Goal: Task Accomplishment & Management: Use online tool/utility

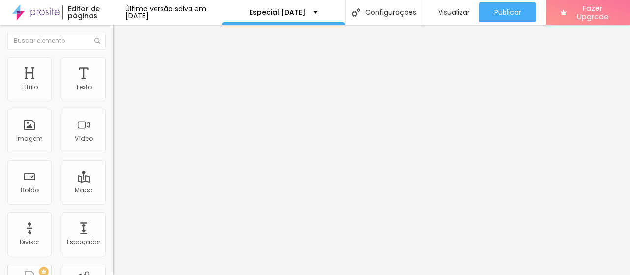
click at [122, 68] on span "Avançado" at bounding box center [138, 64] width 32 height 8
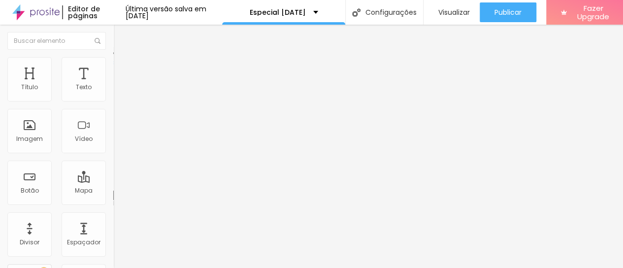
click at [113, 47] on li "Estilo" at bounding box center [169, 52] width 113 height 10
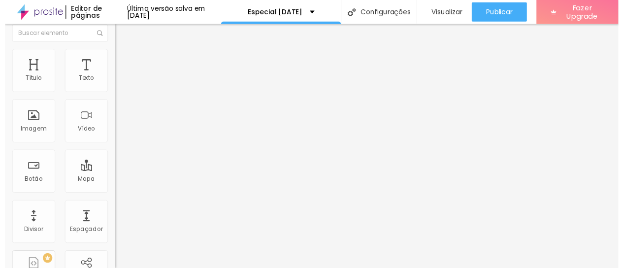
scroll to position [7, 0]
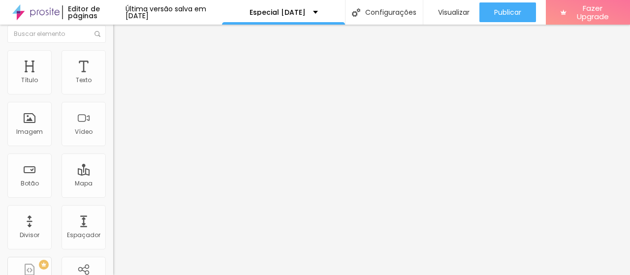
click at [113, 51] on li "Avançado" at bounding box center [169, 55] width 113 height 10
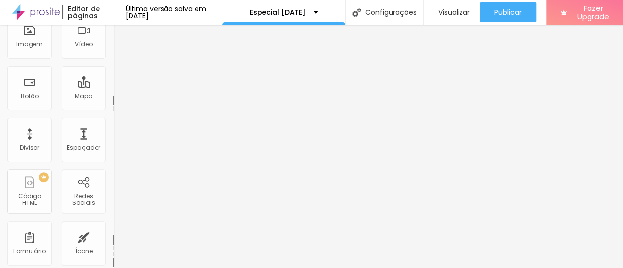
scroll to position [18, 0]
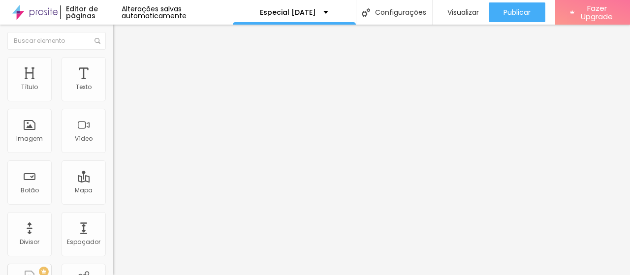
click at [122, 69] on span "Avançado" at bounding box center [138, 73] width 32 height 8
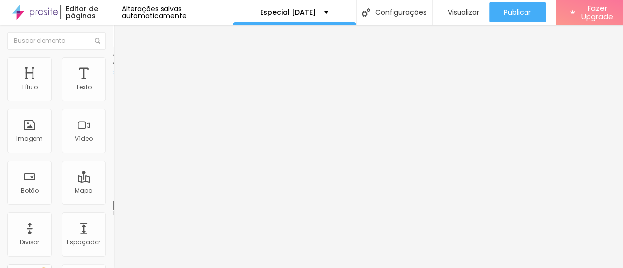
click at [113, 56] on img at bounding box center [117, 51] width 9 height 9
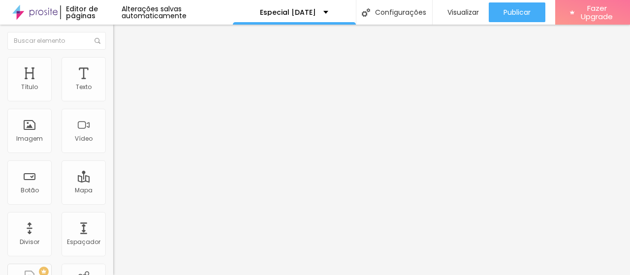
click at [113, 67] on li "Avançado" at bounding box center [169, 72] width 113 height 10
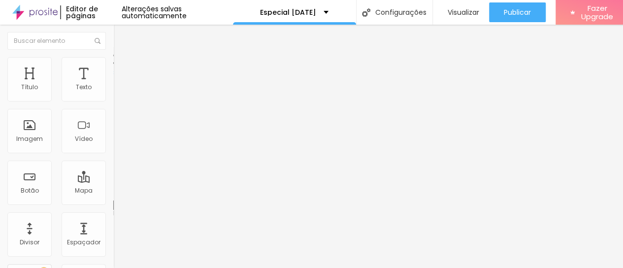
click at [113, 57] on li "Conteúdo" at bounding box center [169, 52] width 113 height 10
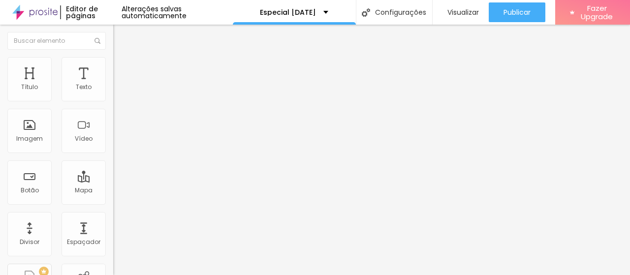
click at [113, 64] on li "Estilo" at bounding box center [169, 62] width 113 height 10
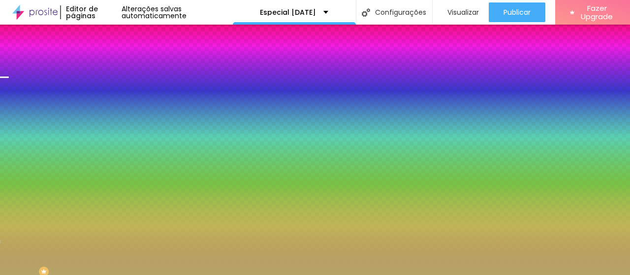
click at [113, 91] on span "Trocar imagem" at bounding box center [140, 86] width 54 height 8
click at [202, 275] on div "Subindo 1/15 arquivos" at bounding box center [315, 278] width 630 height 6
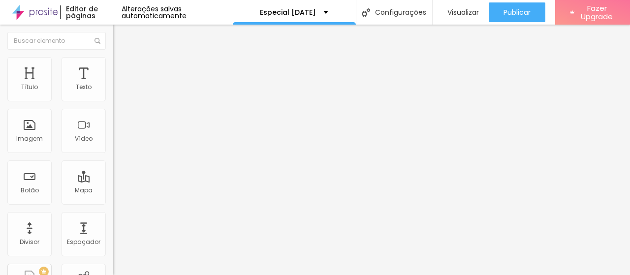
click at [113, 63] on img at bounding box center [117, 61] width 9 height 9
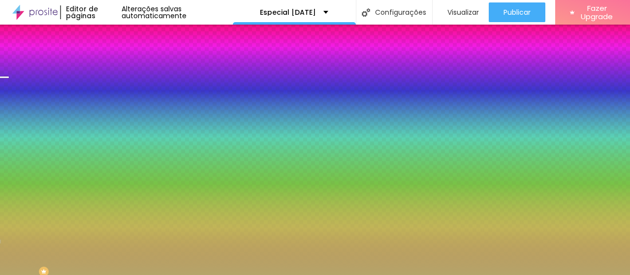
click at [113, 91] on span "Trocar imagem" at bounding box center [140, 86] width 54 height 8
click at [113, 90] on div "Trocar imagem" at bounding box center [169, 86] width 113 height 7
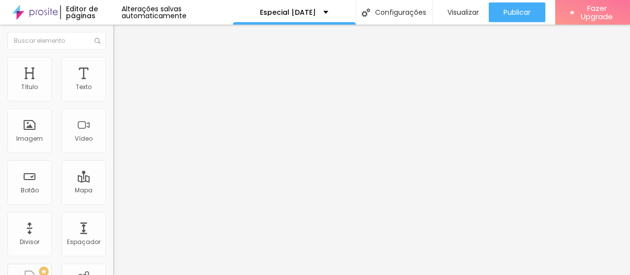
click at [122, 67] on span "Estilo" at bounding box center [129, 64] width 15 height 8
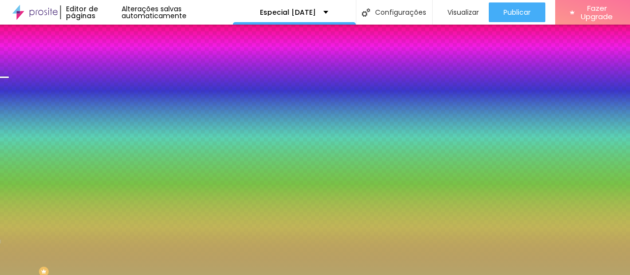
click at [113, 91] on span "Trocar imagem" at bounding box center [140, 86] width 54 height 8
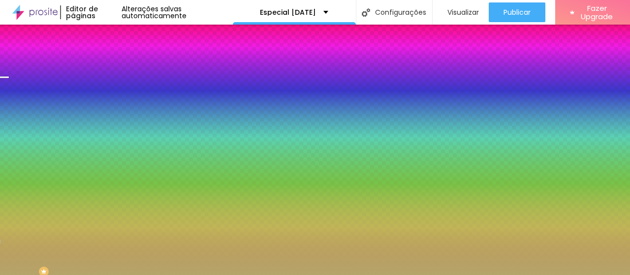
click at [113, 91] on span "Trocar imagem" at bounding box center [140, 86] width 54 height 8
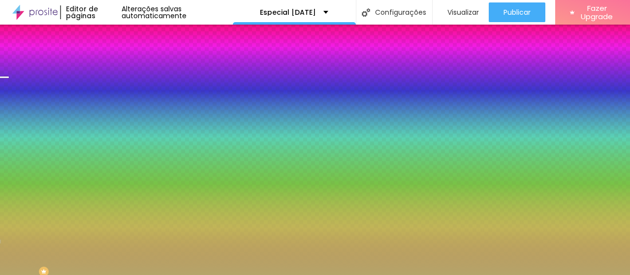
click at [113, 91] on span "Trocar imagem" at bounding box center [140, 86] width 54 height 8
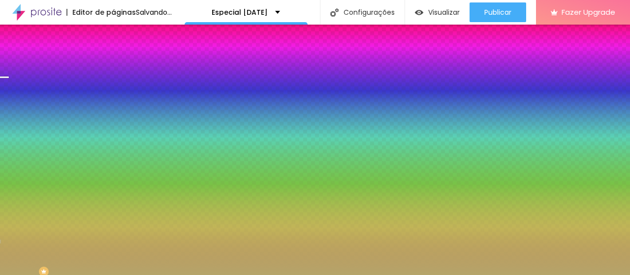
click at [113, 90] on div "Trocar imagem" at bounding box center [169, 86] width 113 height 7
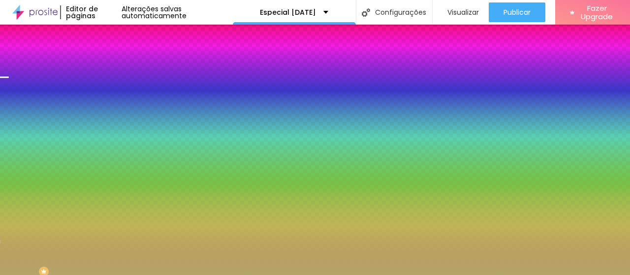
click at [113, 91] on span "Trocar imagem" at bounding box center [140, 86] width 54 height 8
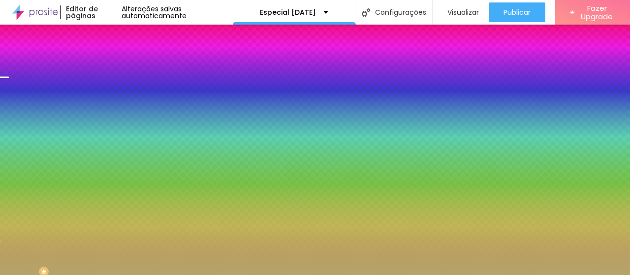
click at [113, 91] on span "Trocar imagem" at bounding box center [140, 86] width 54 height 8
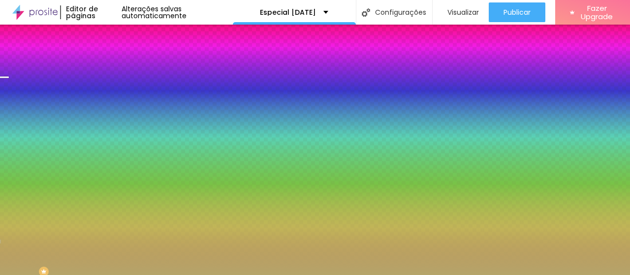
click at [113, 91] on span "Trocar imagem" at bounding box center [140, 86] width 54 height 8
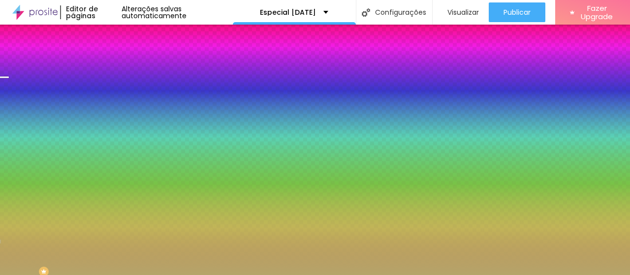
click at [113, 91] on span "Trocar imagem" at bounding box center [140, 86] width 54 height 8
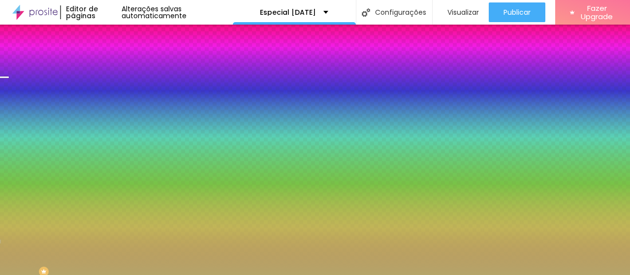
click at [113, 91] on span "Trocar imagem" at bounding box center [140, 86] width 54 height 8
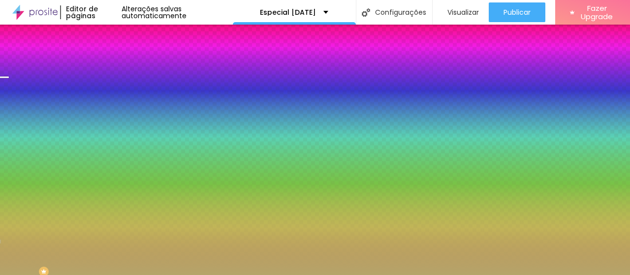
click at [113, 91] on span "Trocar imagem" at bounding box center [140, 86] width 54 height 8
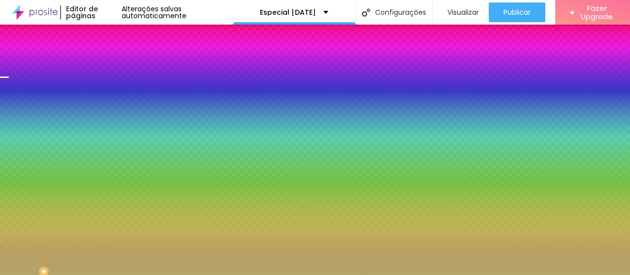
click at [113, 91] on span "Trocar imagem" at bounding box center [140, 86] width 54 height 8
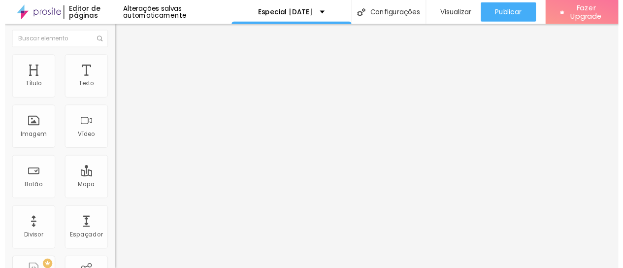
scroll to position [0, 0]
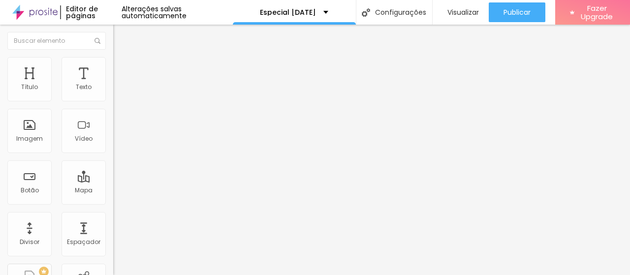
click at [113, 64] on li "Avançado" at bounding box center [169, 62] width 113 height 10
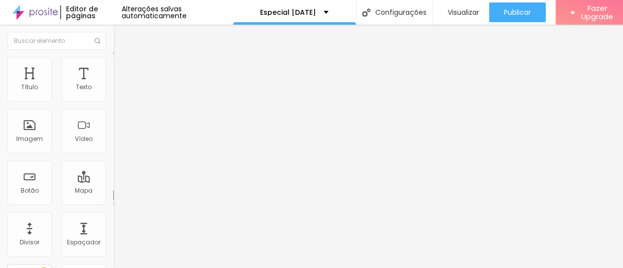
click at [113, 57] on li "Estilo" at bounding box center [169, 52] width 113 height 10
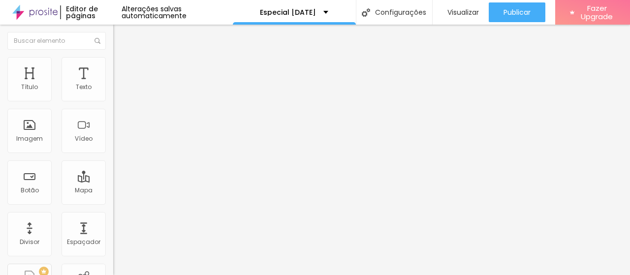
drag, startPoint x: 111, startPoint y: 25, endPoint x: 75, endPoint y: 69, distance: 57.4
click at [122, 68] on span "Avançado" at bounding box center [138, 64] width 32 height 8
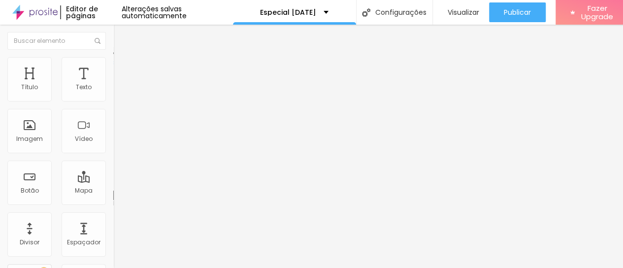
click at [113, 56] on img at bounding box center [117, 51] width 9 height 9
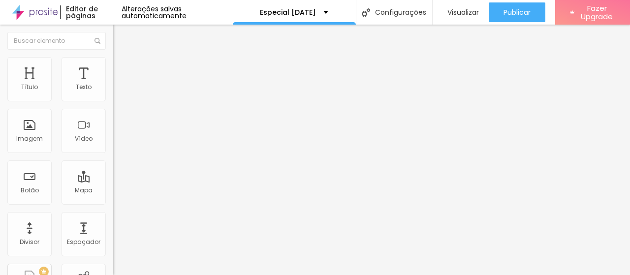
click at [113, 64] on li "Avançado" at bounding box center [169, 62] width 113 height 10
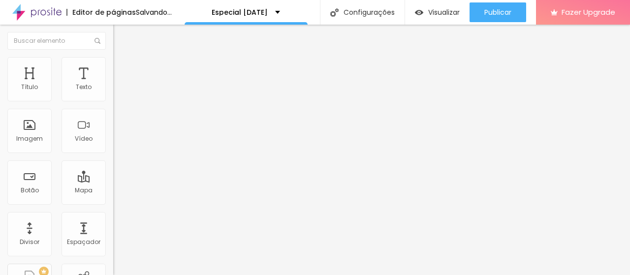
click at [113, 85] on span "Trocar imagem" at bounding box center [140, 80] width 54 height 8
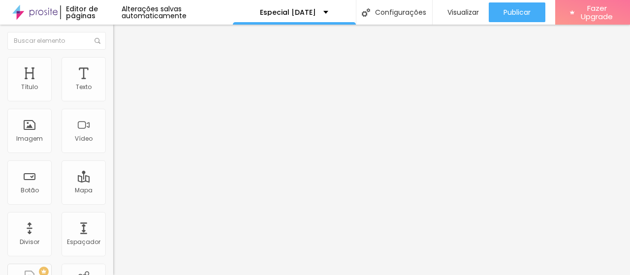
click at [113, 85] on span "Trocar imagem" at bounding box center [140, 80] width 54 height 8
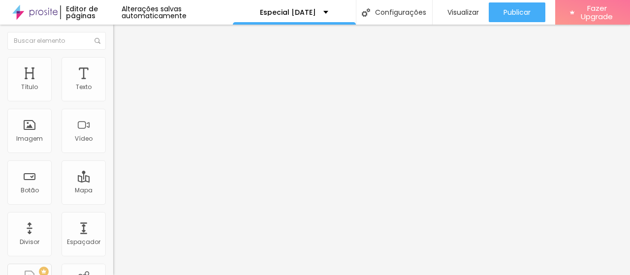
click at [113, 85] on span "Trocar imagem" at bounding box center [140, 80] width 54 height 8
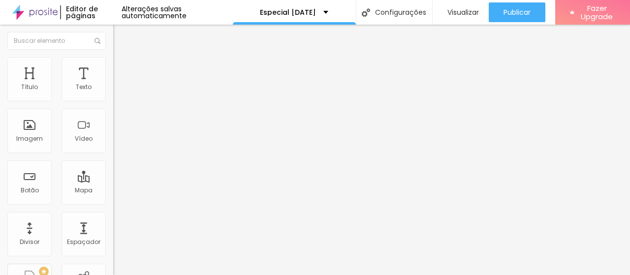
click at [113, 85] on span "Trocar imagem" at bounding box center [140, 80] width 54 height 8
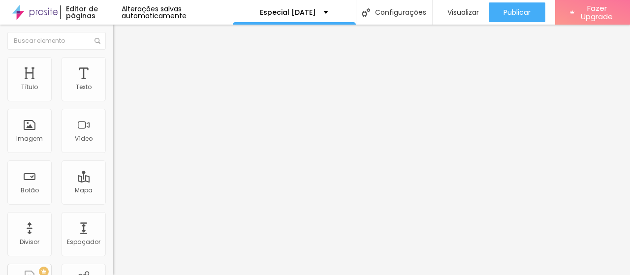
click at [113, 85] on span "Trocar imagem" at bounding box center [140, 80] width 54 height 8
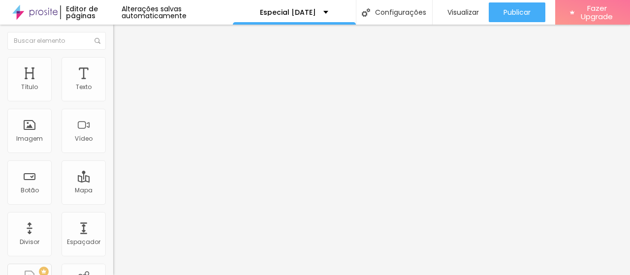
click at [113, 85] on span "Trocar imagem" at bounding box center [140, 80] width 54 height 8
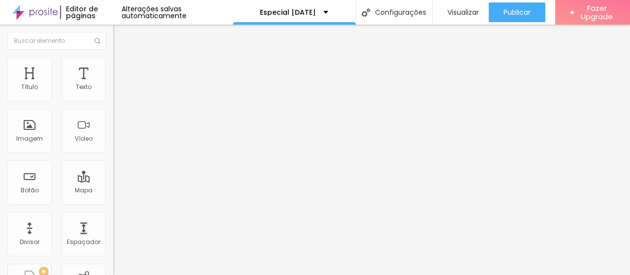
click at [113, 85] on span "Trocar imagem" at bounding box center [140, 80] width 54 height 8
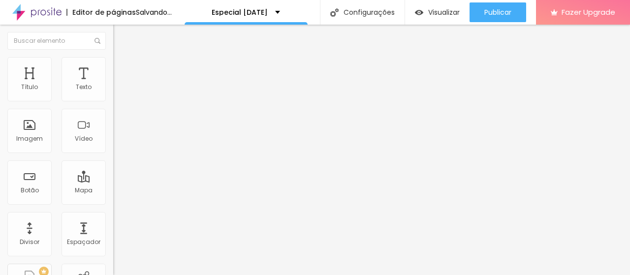
click at [113, 85] on span "Trocar imagem" at bounding box center [140, 80] width 54 height 8
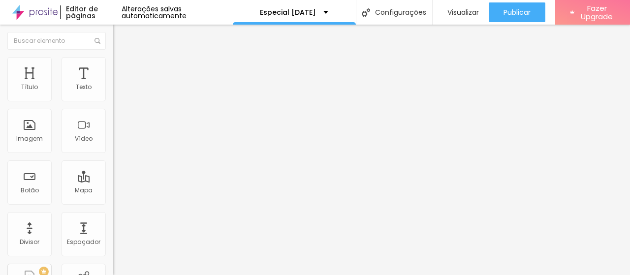
scroll to position [148, 0]
click at [113, 85] on span "Trocar imagem" at bounding box center [140, 80] width 54 height 8
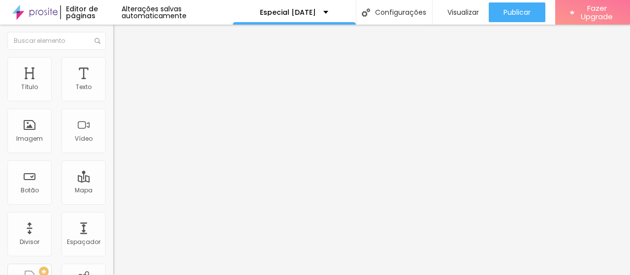
click at [113, 85] on span "Trocar imagem" at bounding box center [140, 80] width 54 height 8
click at [113, 99] on input "text" at bounding box center [172, 95] width 118 height 10
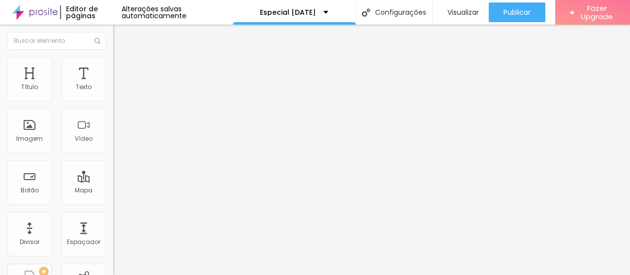
type input "f"
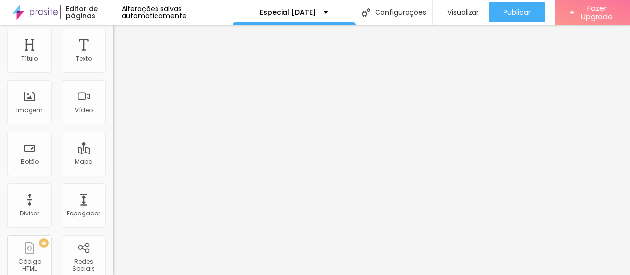
scroll to position [0, 0]
